Goal: Information Seeking & Learning: Compare options

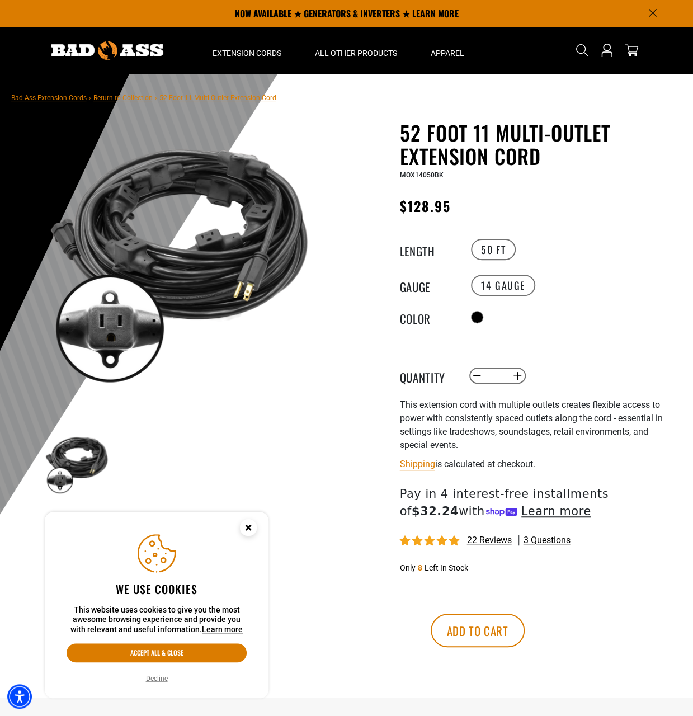
click at [249, 525] on icon "Close this option" at bounding box center [248, 527] width 4 height 4
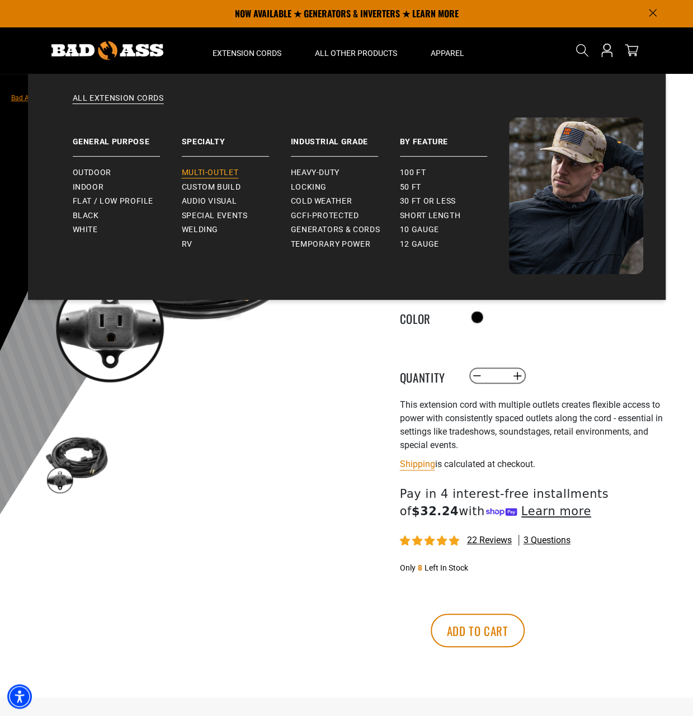
click at [205, 170] on span "Multi-Outlet" at bounding box center [210, 173] width 57 height 10
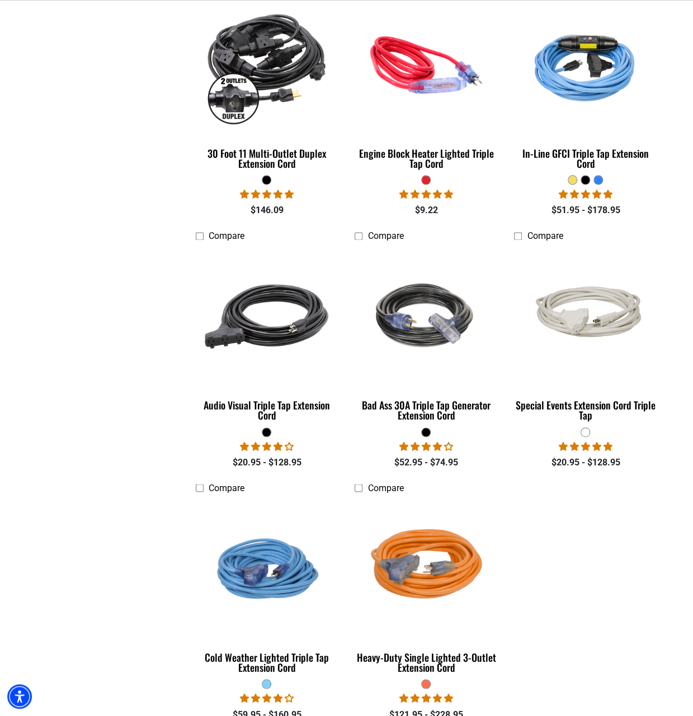
scroll to position [671, 0]
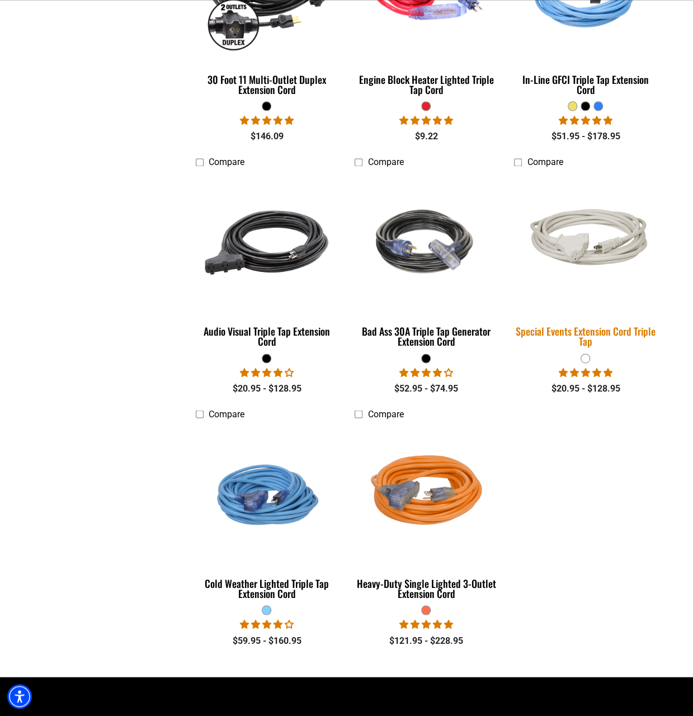
click at [561, 328] on div "Special Events Extension Cord Triple Tap" at bounding box center [585, 336] width 143 height 20
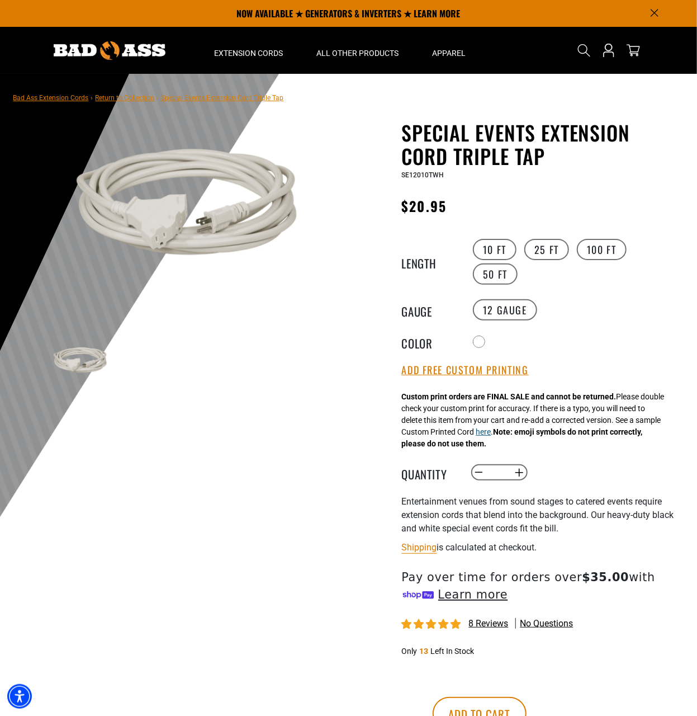
click at [491, 434] on button "here" at bounding box center [483, 432] width 15 height 12
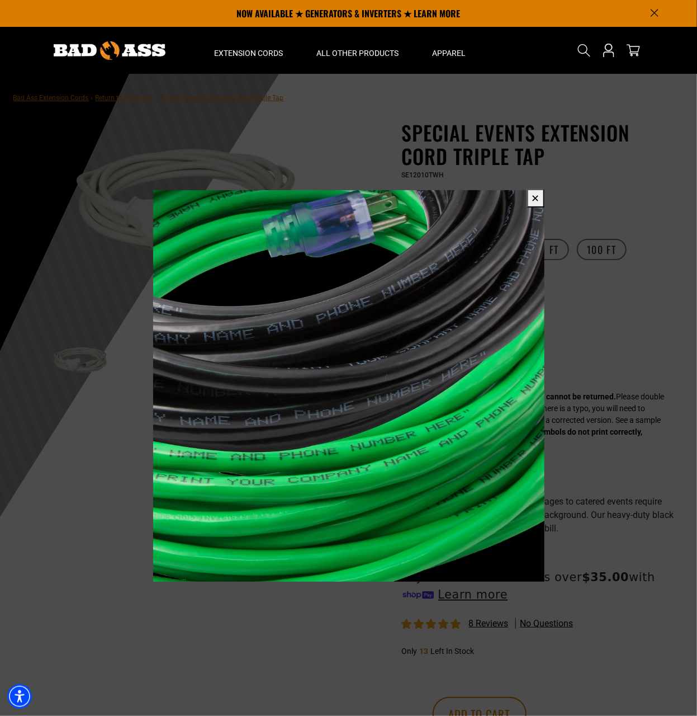
click at [536, 198] on button "✕" at bounding box center [535, 198] width 17 height 18
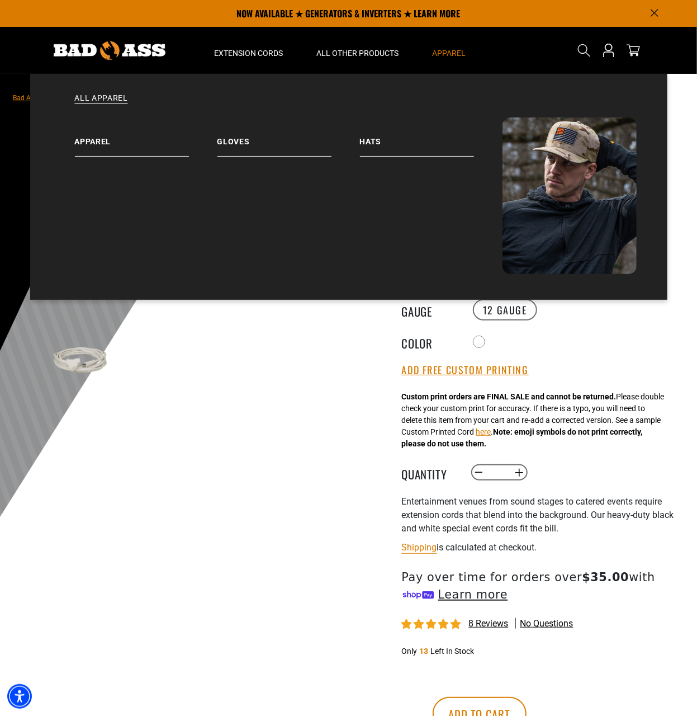
click at [454, 54] on span "Apparel" at bounding box center [450, 53] width 34 height 10
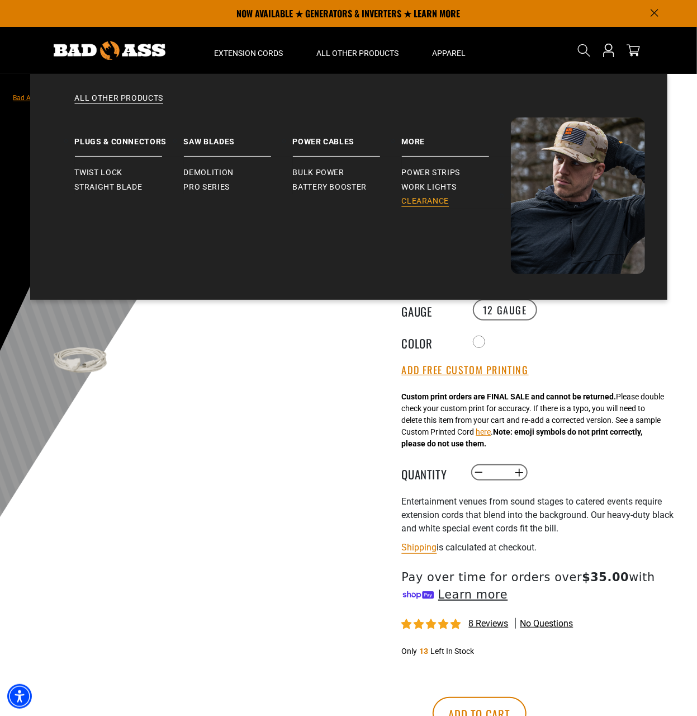
click at [425, 200] on span "Clearance" at bounding box center [426, 201] width 48 height 10
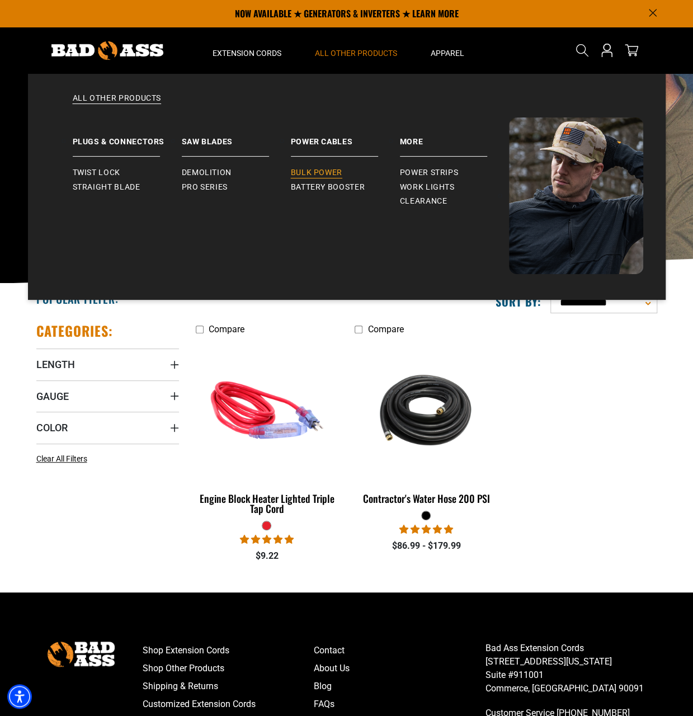
click at [323, 168] on span "Bulk Power" at bounding box center [316, 173] width 51 height 10
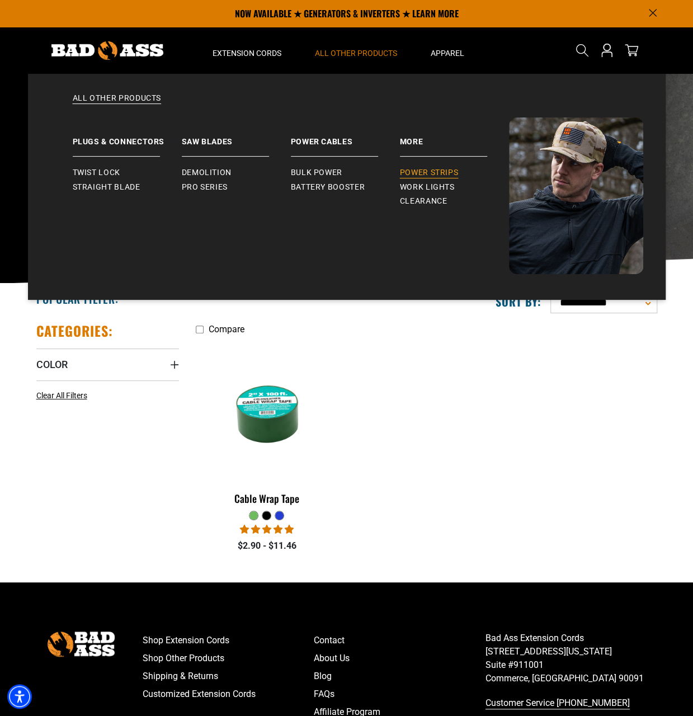
click at [433, 171] on span "Power Strips" at bounding box center [429, 173] width 59 height 10
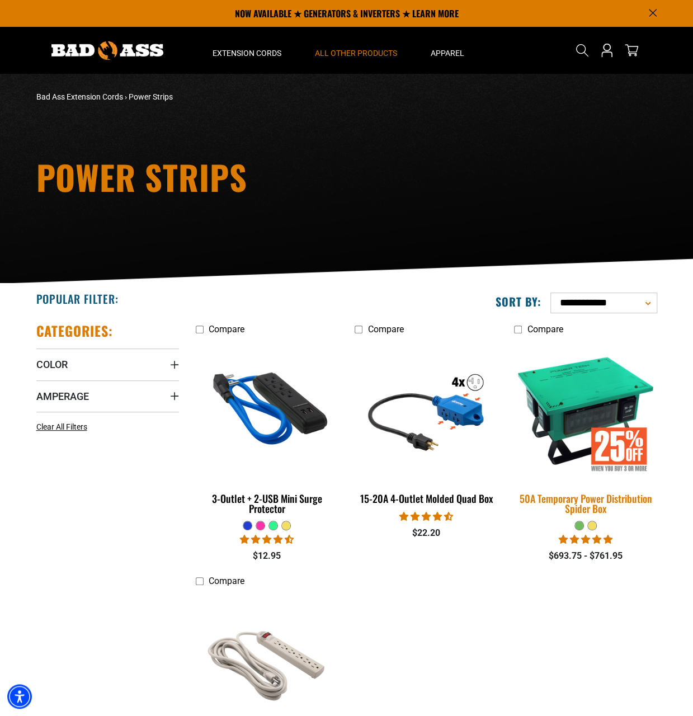
click at [562, 418] on img at bounding box center [585, 409] width 157 height 143
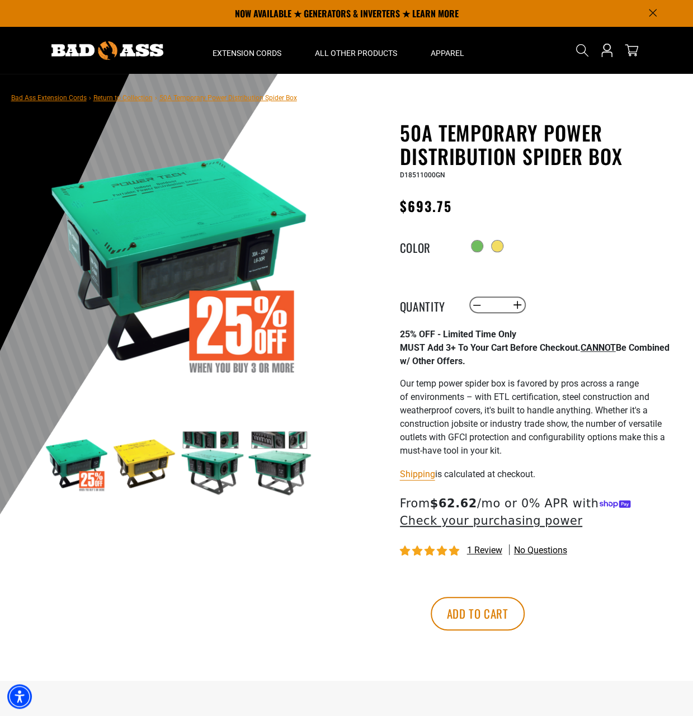
click at [212, 467] on img at bounding box center [211, 462] width 65 height 65
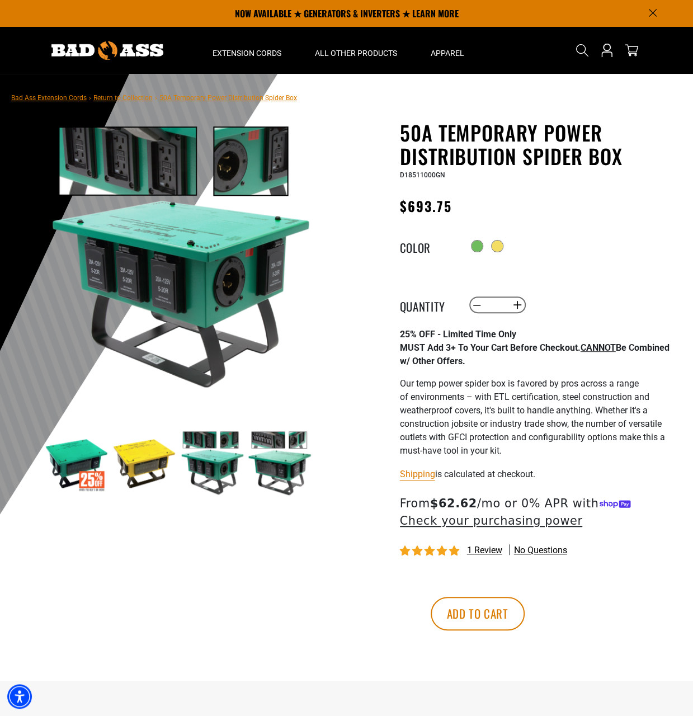
click at [282, 467] on img at bounding box center [279, 462] width 65 height 65
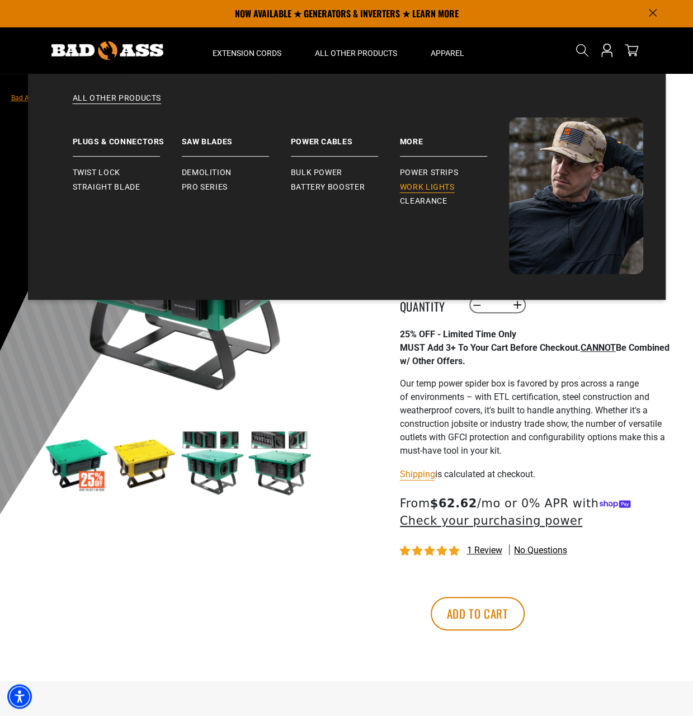
click at [424, 188] on span "Work Lights" at bounding box center [427, 187] width 55 height 10
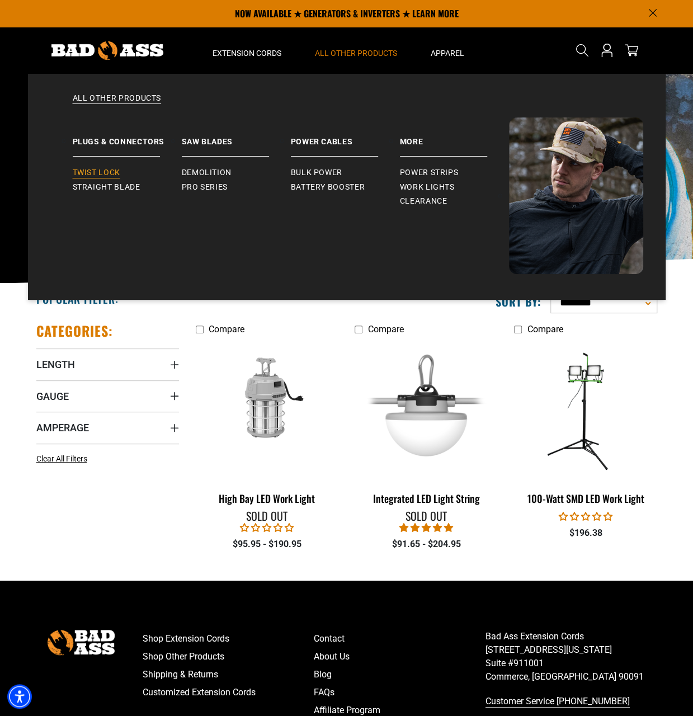
click at [112, 169] on span "Twist Lock" at bounding box center [97, 173] width 48 height 10
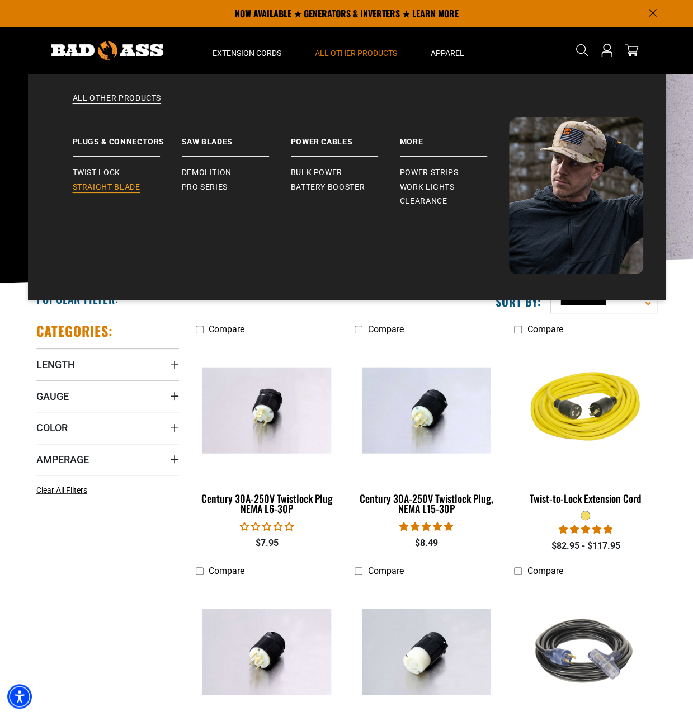
click at [124, 184] on span "Straight Blade" at bounding box center [107, 187] width 68 height 10
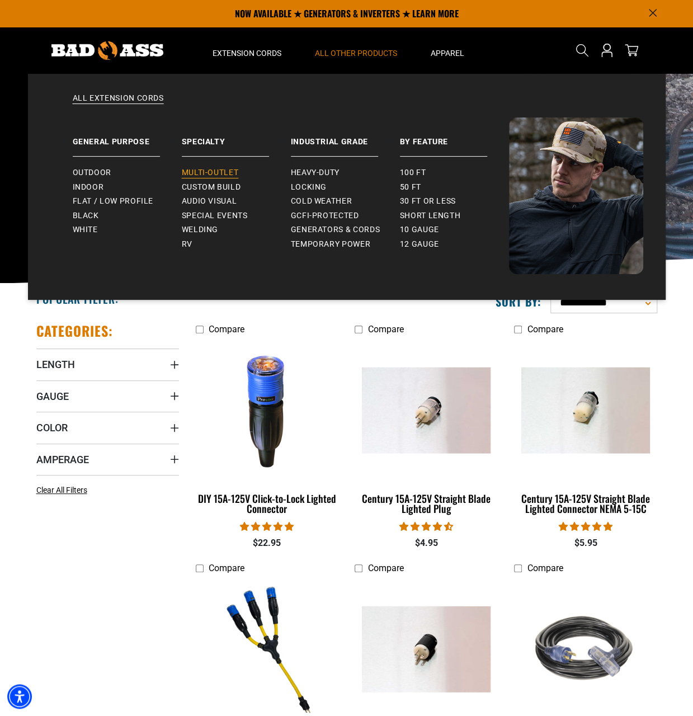
click at [208, 170] on span "Multi-Outlet" at bounding box center [210, 173] width 57 height 10
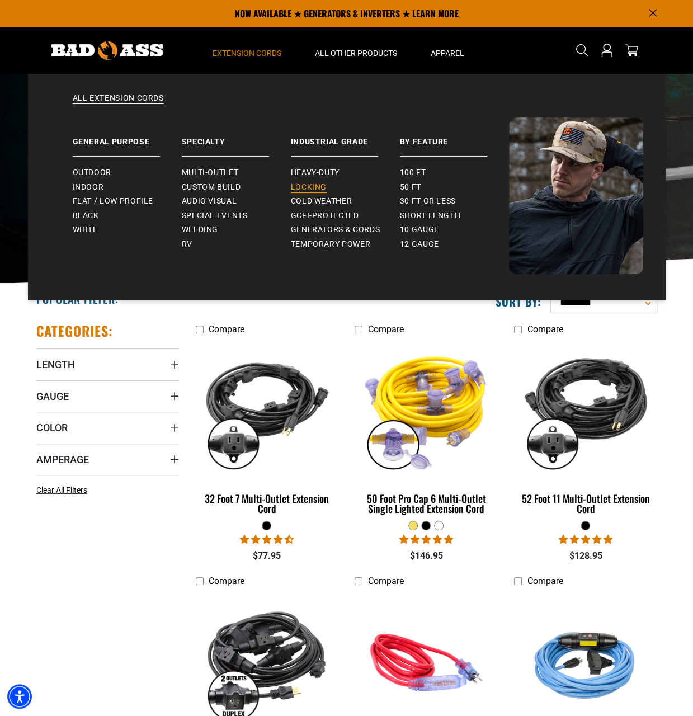
click at [318, 188] on span "Locking" at bounding box center [309, 187] width 36 height 10
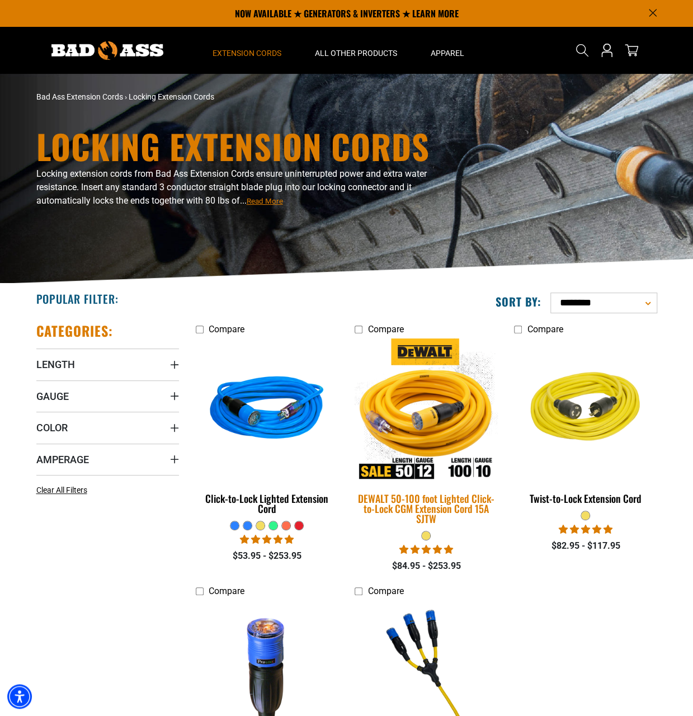
click at [419, 504] on div "DEWALT 50-100 foot Lighted Click-to-Lock CGM Extension Cord 15A SJTW" at bounding box center [425, 508] width 143 height 30
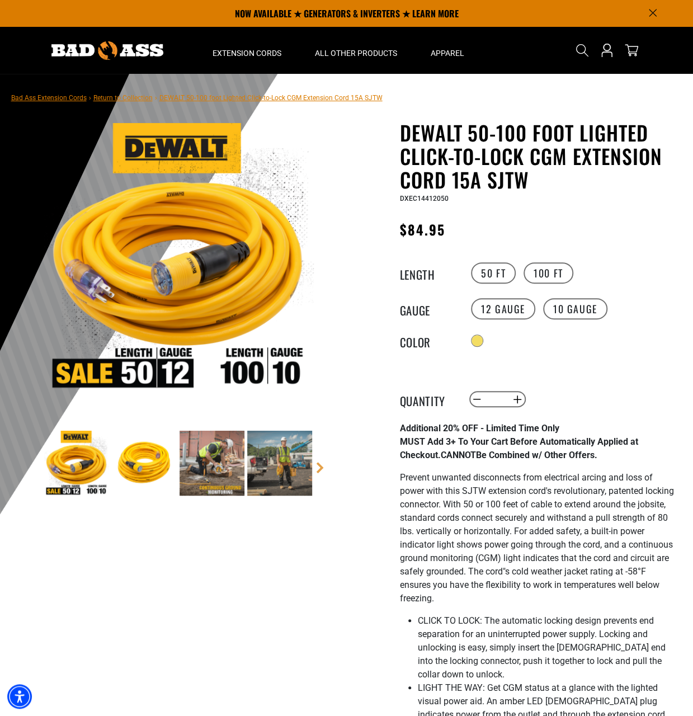
click at [154, 456] on img at bounding box center [144, 462] width 65 height 65
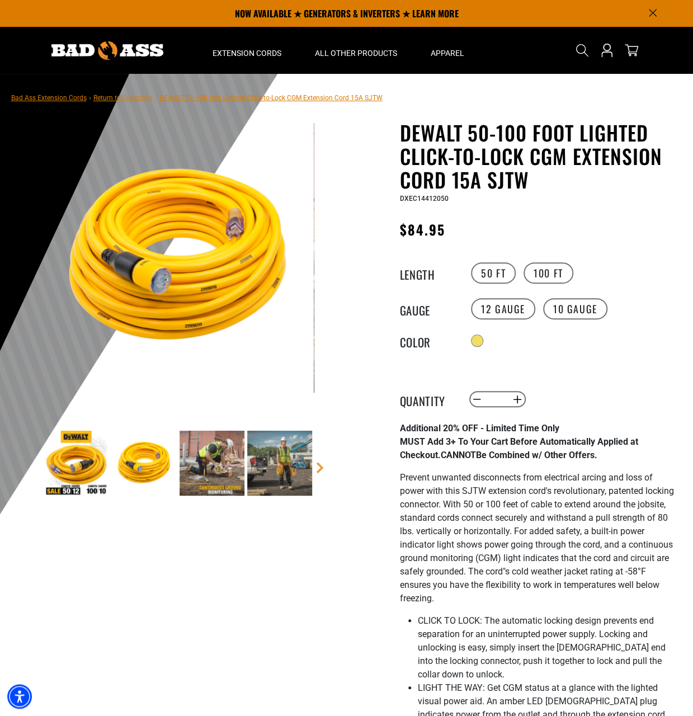
click at [210, 456] on img at bounding box center [211, 462] width 65 height 65
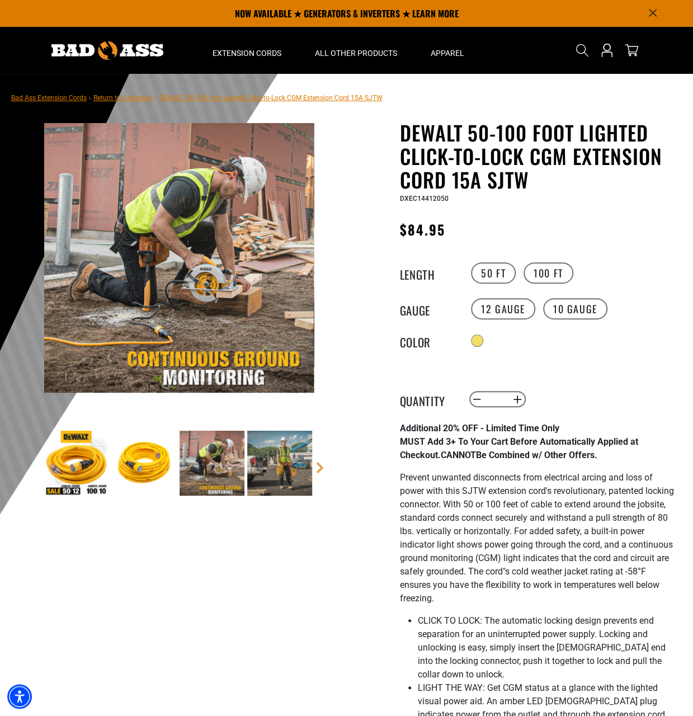
click at [271, 458] on img at bounding box center [279, 462] width 65 height 65
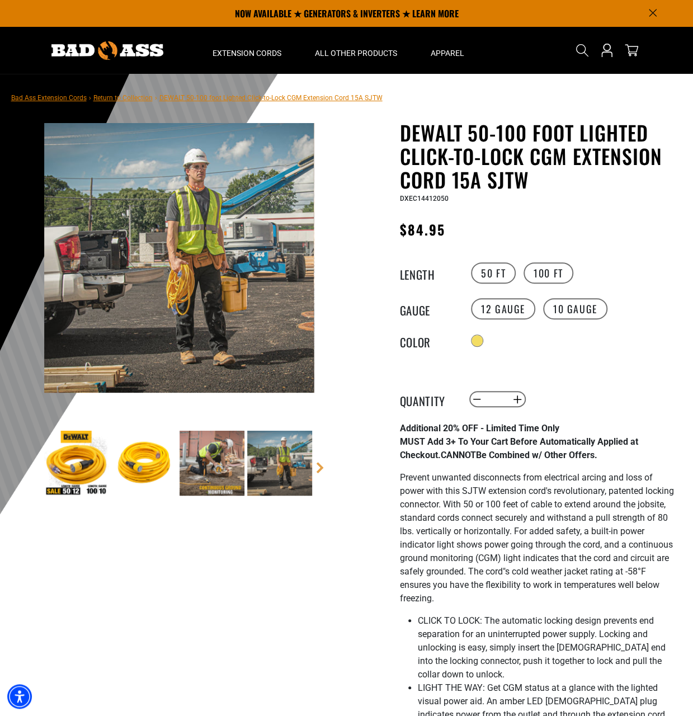
click at [141, 462] on img at bounding box center [144, 462] width 65 height 65
